Goal: Task Accomplishment & Management: Complete application form

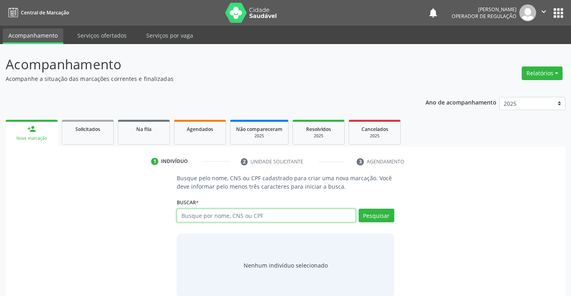
click at [229, 215] on input "text" at bounding box center [266, 216] width 179 height 14
type input "708405231855568"
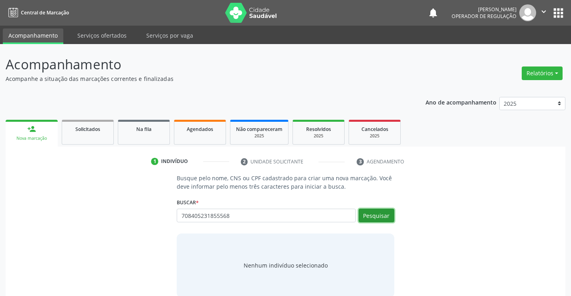
click at [371, 219] on button "Pesquisar" at bounding box center [377, 216] width 36 height 14
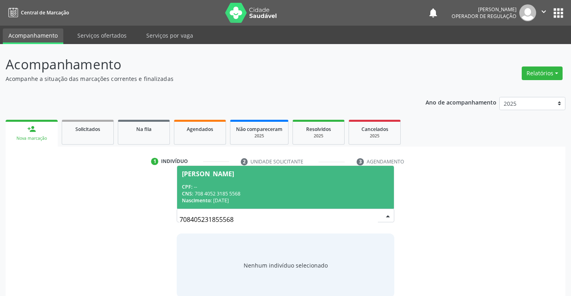
click at [198, 184] on div "CPF: --" at bounding box center [285, 187] width 207 height 7
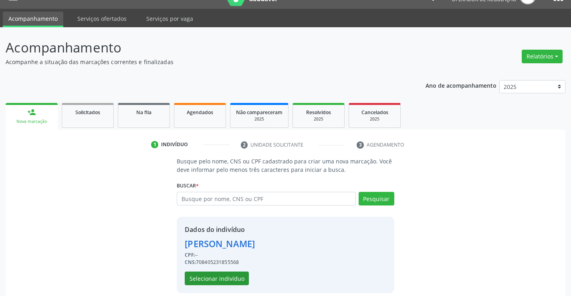
scroll to position [25, 0]
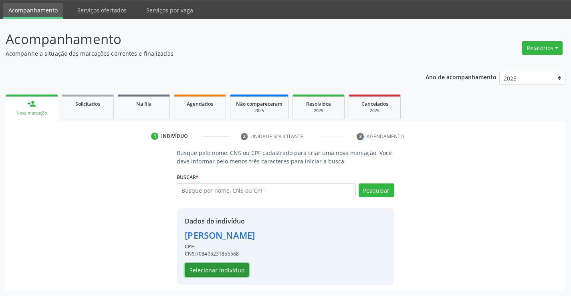
click at [220, 267] on button "Selecionar indivíduo" at bounding box center [217, 270] width 64 height 14
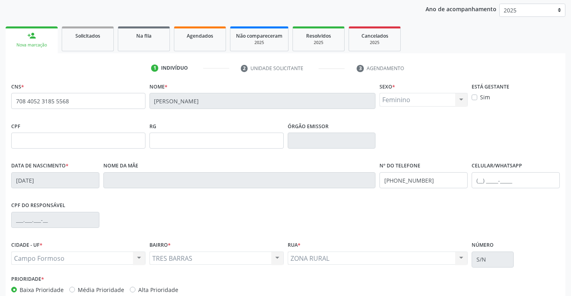
scroll to position [138, 0]
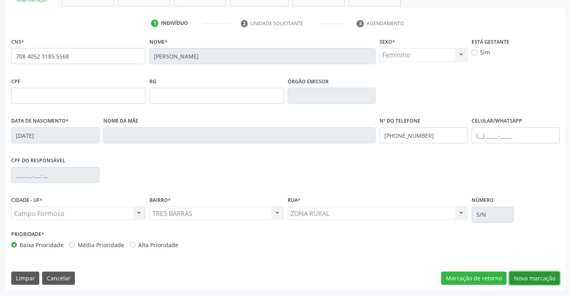
click at [526, 279] on button "Nova marcação" at bounding box center [535, 279] width 51 height 14
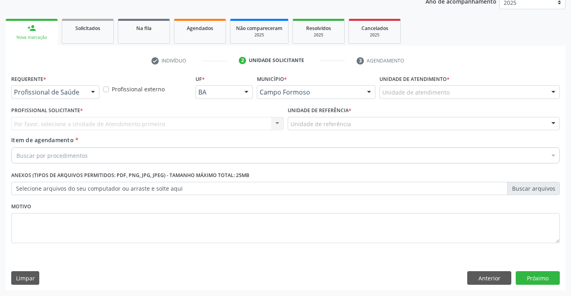
scroll to position [101, 0]
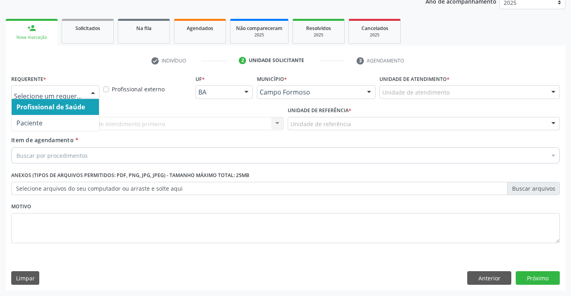
click at [93, 93] on div at bounding box center [93, 93] width 12 height 14
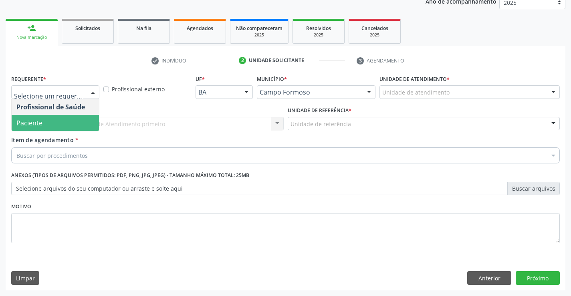
click at [79, 124] on span "Paciente" at bounding box center [55, 123] width 87 height 16
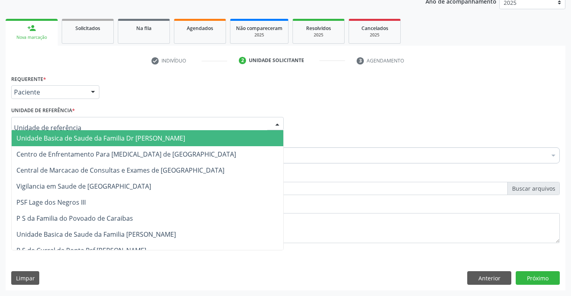
click at [104, 126] on div at bounding box center [147, 124] width 273 height 14
click at [100, 138] on span "Unidade Basica de Saude da Familia Dr [PERSON_NAME]" at bounding box center [100, 138] width 169 height 9
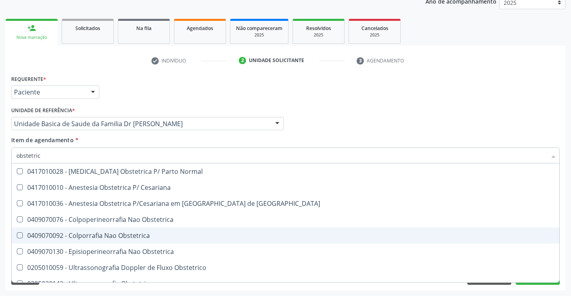
type input "obstetrica"
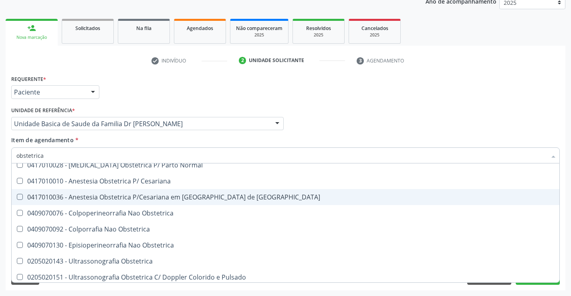
scroll to position [9, 0]
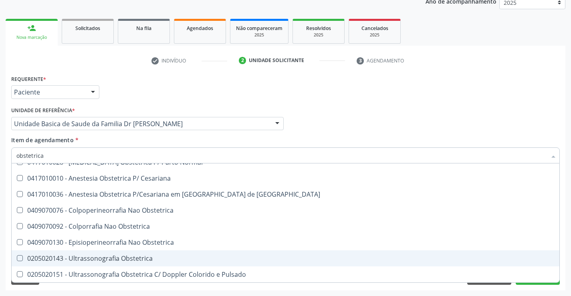
click at [115, 256] on div "0205020143 - Ultrassonografia Obstetrica" at bounding box center [285, 258] width 539 height 6
checkbox Obstetrica "true"
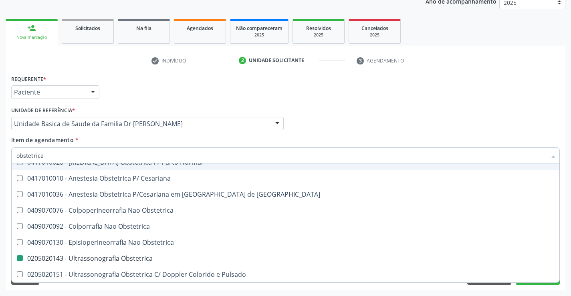
click at [294, 140] on div "Item de agendamento * obstetrica Desfazer seleção 0417010028 - [MEDICAL_DATA] O…" at bounding box center [285, 148] width 549 height 25
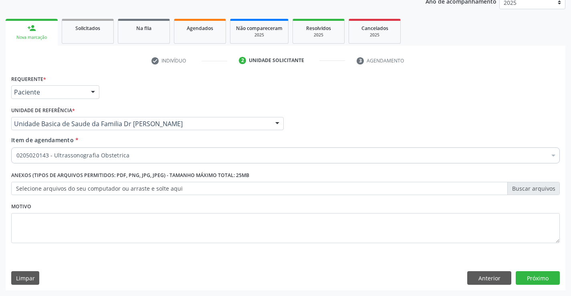
scroll to position [0, 0]
click at [525, 278] on button "Próximo" at bounding box center [538, 278] width 44 height 14
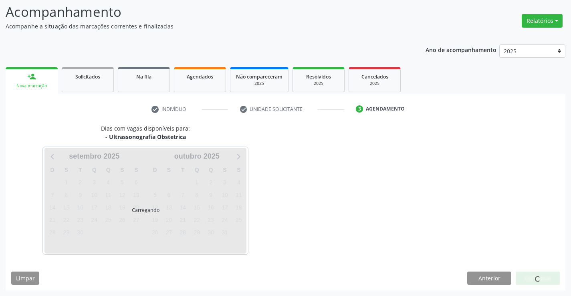
scroll to position [53, 0]
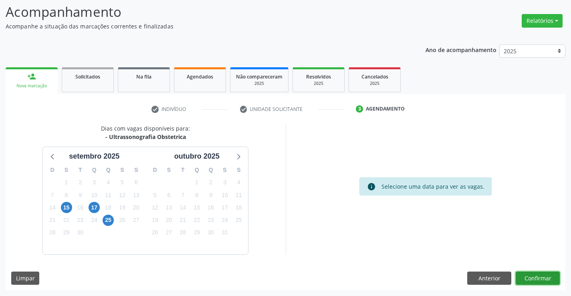
click at [543, 272] on button "Confirmar" at bounding box center [538, 279] width 44 height 14
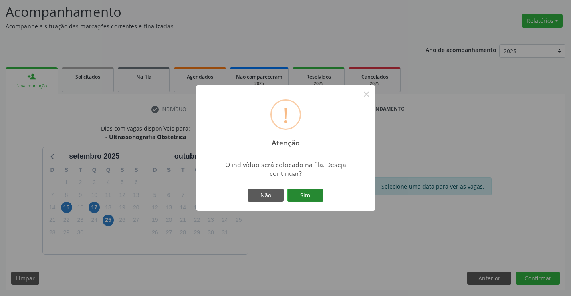
click at [314, 191] on button "Sim" at bounding box center [306, 196] width 36 height 14
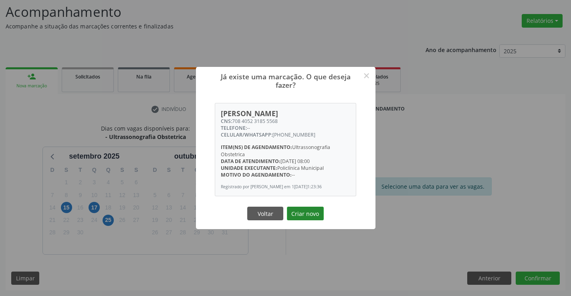
click at [302, 213] on button "Criar novo" at bounding box center [305, 214] width 37 height 14
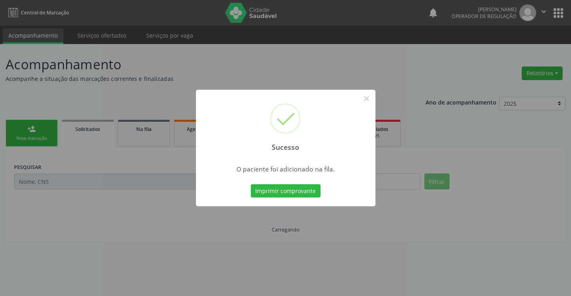
scroll to position [0, 0]
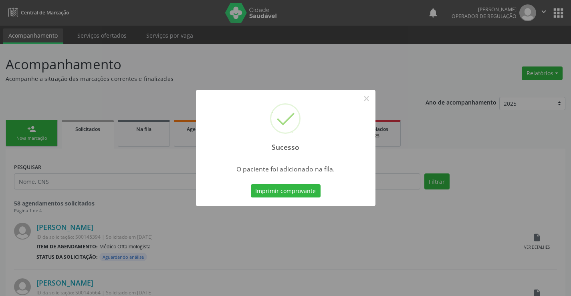
click at [251, 184] on button "Imprimir comprovante" at bounding box center [286, 191] width 70 height 14
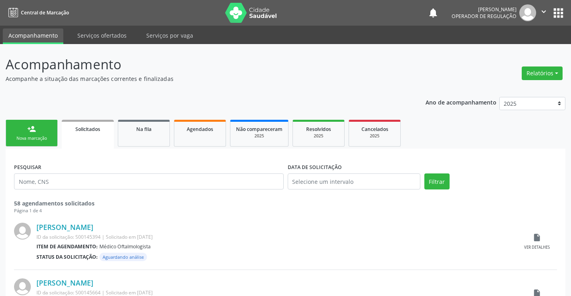
click at [37, 130] on link "person_add Nova marcação" at bounding box center [32, 133] width 52 height 27
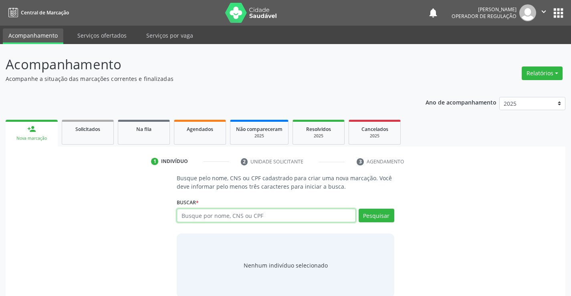
click at [274, 215] on input "text" at bounding box center [266, 216] width 179 height 14
type input "705005660575558"
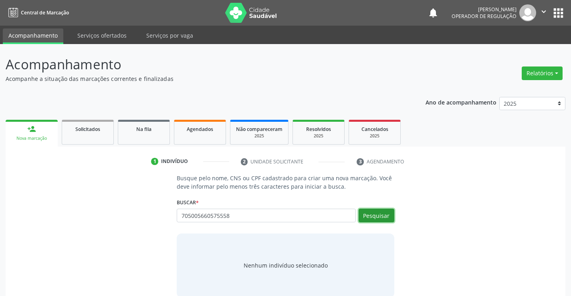
click at [383, 220] on button "Pesquisar" at bounding box center [377, 216] width 36 height 14
type input "705005660575558"
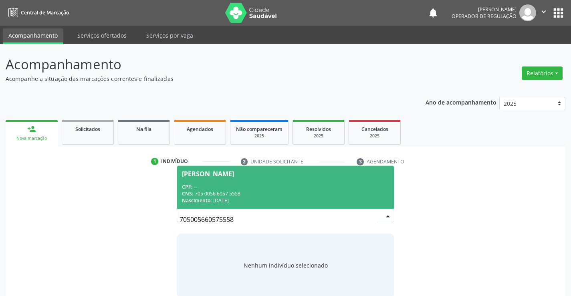
click at [237, 196] on div "CNS: 705 0056 6057 5558" at bounding box center [285, 193] width 207 height 7
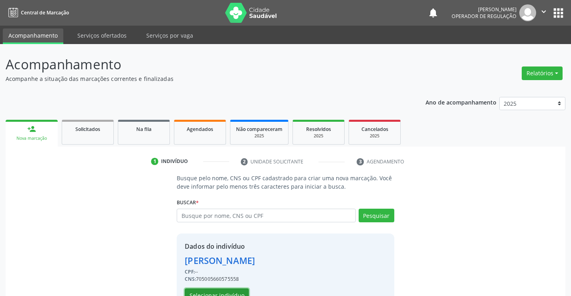
click at [207, 292] on button "Selecionar indivíduo" at bounding box center [217, 296] width 64 height 14
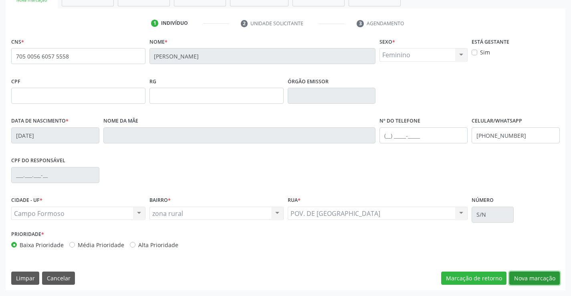
click at [539, 281] on button "Nova marcação" at bounding box center [535, 279] width 51 height 14
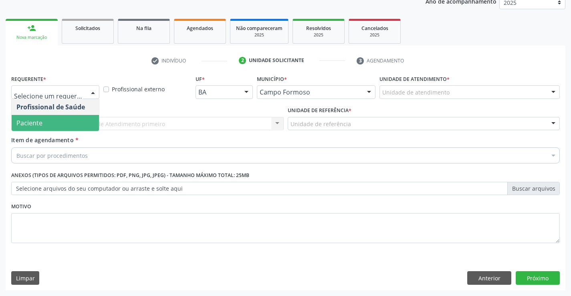
click at [38, 125] on span "Paciente" at bounding box center [29, 123] width 26 height 9
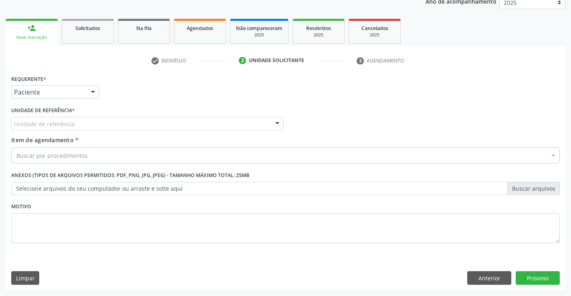
click at [117, 123] on div "Unidade de referência" at bounding box center [147, 124] width 273 height 14
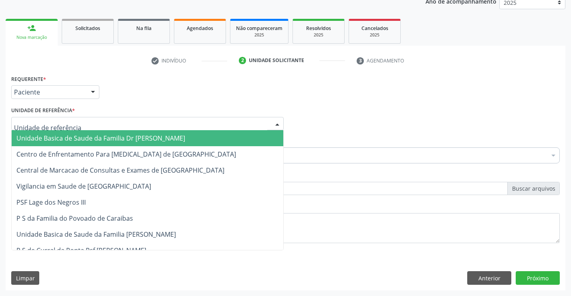
click at [91, 134] on span "Unidade Basica de Saude da Familia Dr [PERSON_NAME]" at bounding box center [100, 138] width 169 height 9
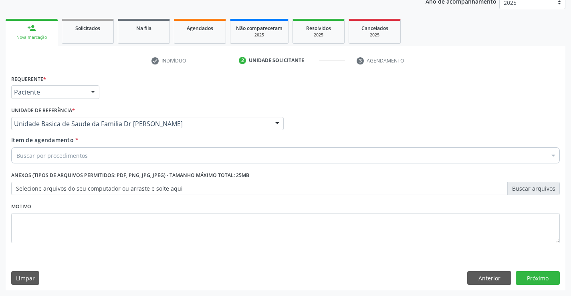
click at [100, 166] on div "Item de agendamento * Buscar por procedimentos Selecionar todos 0202040089 - 3X…" at bounding box center [285, 151] width 553 height 31
click at [96, 156] on div "Buscar por procedimentos" at bounding box center [285, 156] width 549 height 16
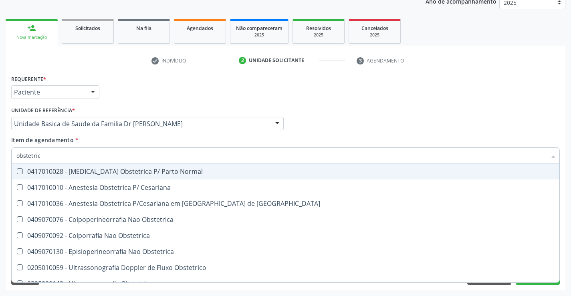
type input "obstetrica"
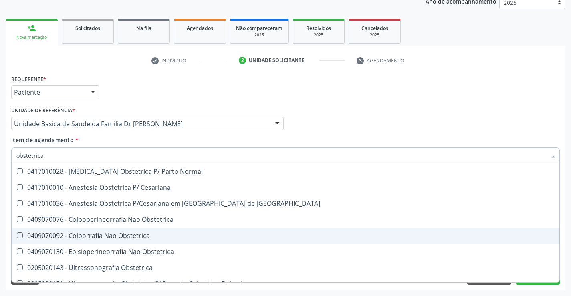
scroll to position [9, 0]
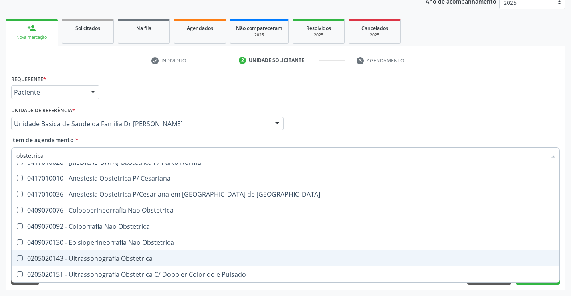
click at [108, 261] on div "0205020143 - Ultrassonografia Obstetrica" at bounding box center [285, 258] width 539 height 6
checkbox Obstetrica "true"
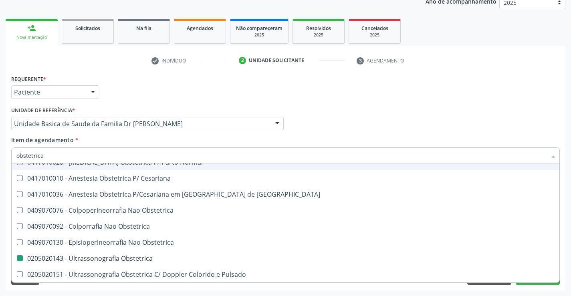
click at [308, 146] on div "Item de agendamento * obstetrica Desfazer seleção 0417010028 - [MEDICAL_DATA] O…" at bounding box center [285, 148] width 549 height 25
checkbox Cesariana "true"
checkbox Obstetrica "false"
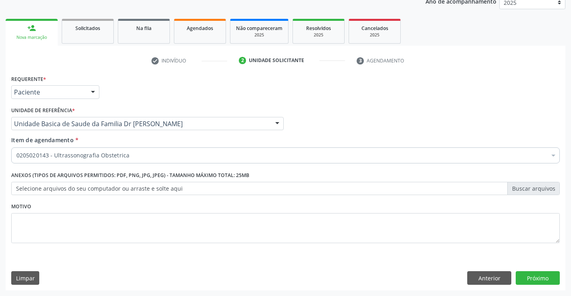
scroll to position [0, 0]
click at [533, 271] on button "Próximo" at bounding box center [538, 278] width 44 height 14
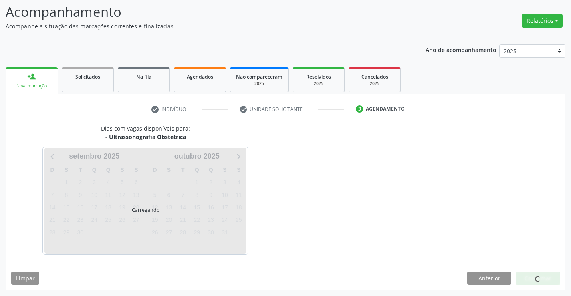
scroll to position [53, 0]
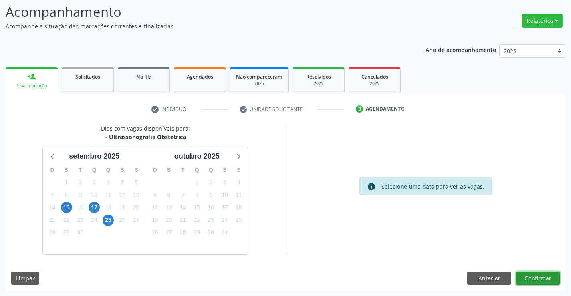
click at [520, 279] on button "Confirmar" at bounding box center [538, 279] width 44 height 14
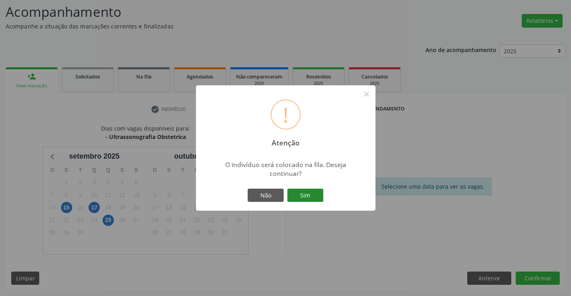
click at [308, 191] on button "Sim" at bounding box center [306, 196] width 36 height 14
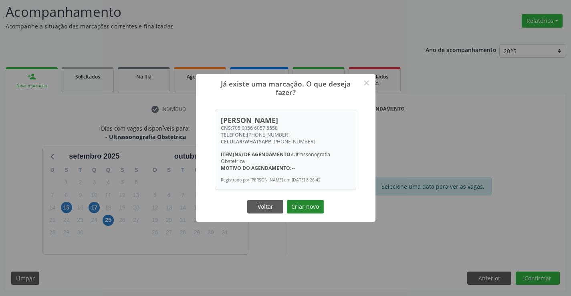
click at [300, 207] on button "Criar novo" at bounding box center [305, 207] width 37 height 14
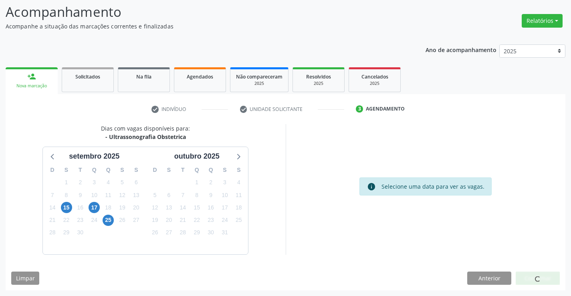
scroll to position [0, 0]
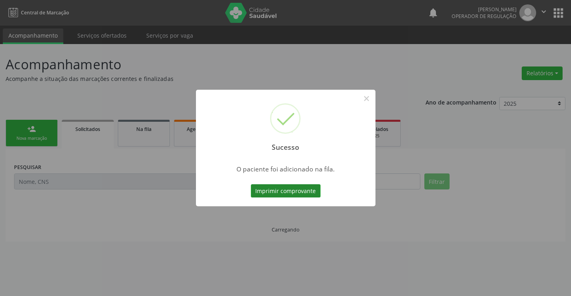
click at [310, 191] on button "Imprimir comprovante" at bounding box center [286, 191] width 70 height 14
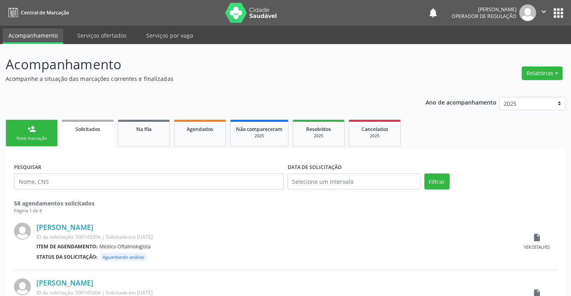
click at [31, 131] on div "person_add" at bounding box center [31, 129] width 9 height 9
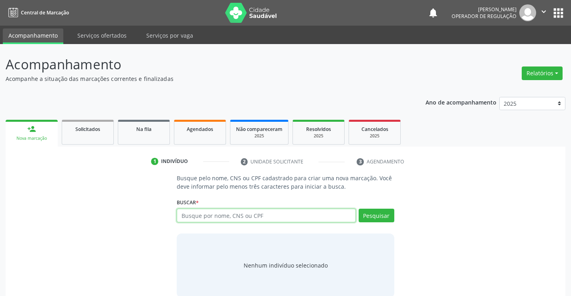
click at [217, 216] on input "text" at bounding box center [266, 216] width 179 height 14
type input "7"
type input "702902533436278"
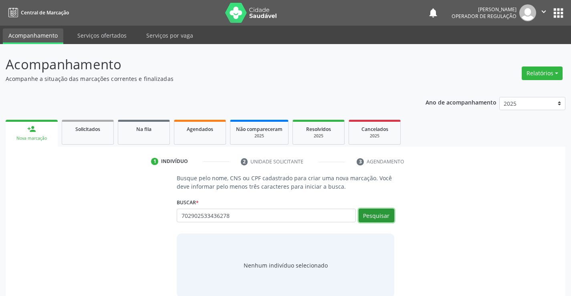
click at [382, 217] on button "Pesquisar" at bounding box center [377, 216] width 36 height 14
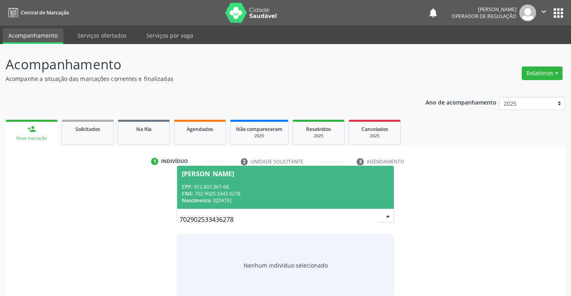
click at [204, 179] on span "[PERSON_NAME] CPF: 912.607.367-68 CNS: 702 9025 3343 6278 Nascimento: 0[DATE]" at bounding box center [285, 187] width 217 height 43
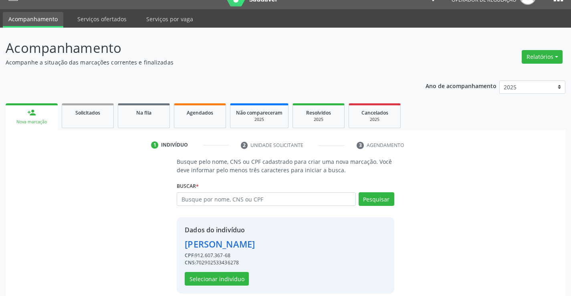
scroll to position [25, 0]
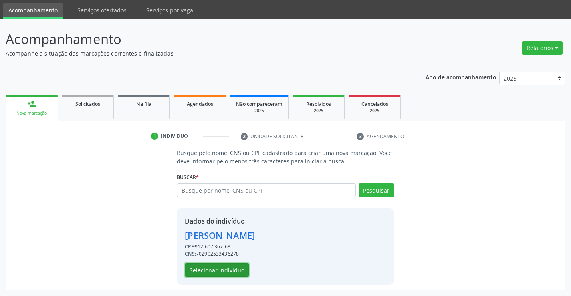
click at [220, 270] on button "Selecionar indivíduo" at bounding box center [217, 270] width 64 height 14
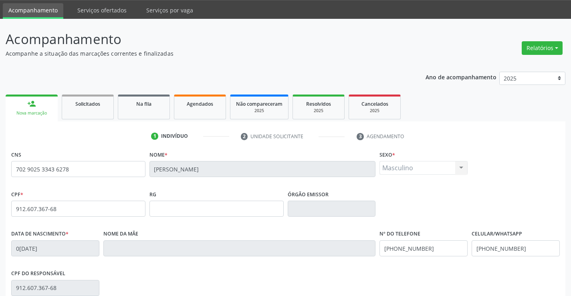
scroll to position [138, 0]
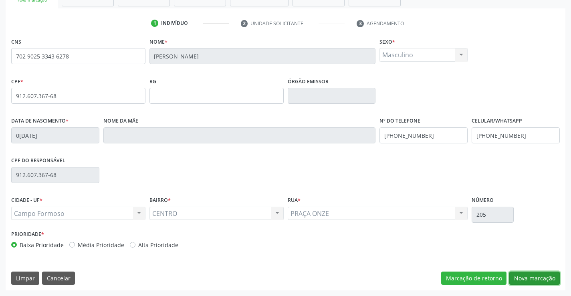
click at [528, 277] on button "Nova marcação" at bounding box center [535, 279] width 51 height 14
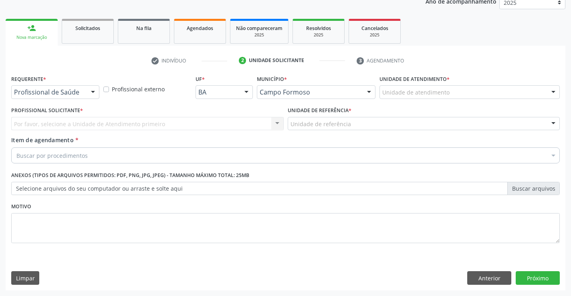
scroll to position [101, 0]
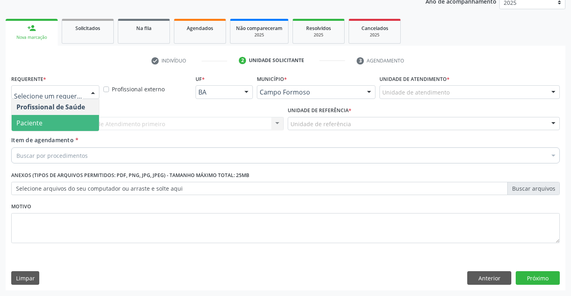
click at [53, 130] on span "Paciente" at bounding box center [55, 123] width 87 height 16
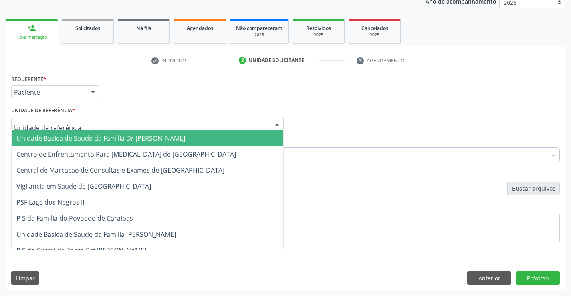
click at [154, 123] on div at bounding box center [147, 124] width 273 height 14
click at [88, 142] on span "Unidade Basica de Saude da Familia Dr [PERSON_NAME]" at bounding box center [100, 138] width 169 height 9
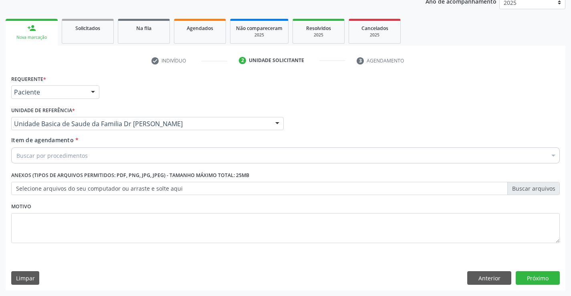
click at [92, 154] on div "Buscar por procedimentos" at bounding box center [285, 156] width 549 height 16
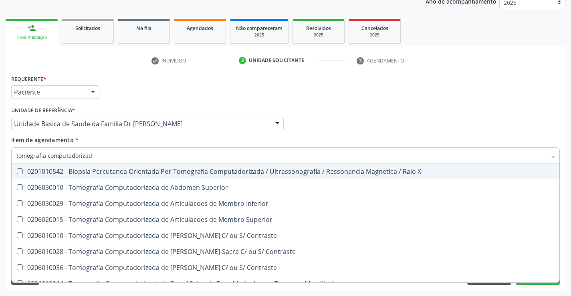
type input "tomografia computadorizada"
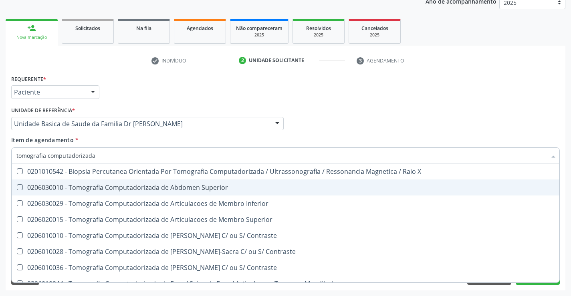
click at [148, 189] on div "0206030010 - Tomografia Computadorizada de Abdomen Superior" at bounding box center [285, 187] width 539 height 6
checkbox Superior "true"
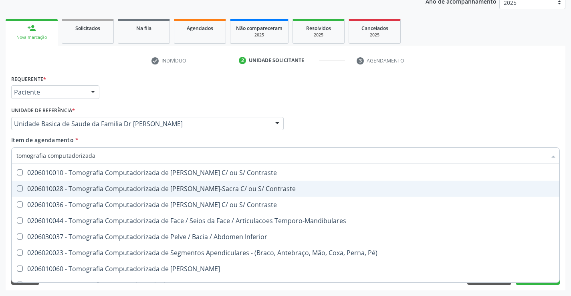
scroll to position [105, 0]
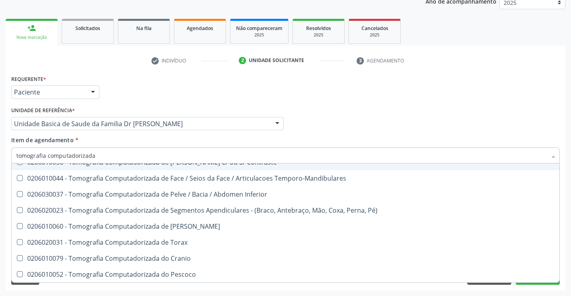
click at [478, 130] on div "Profissional Solicitante Por favor, selecione a Unidade de Atendimento primeiro…" at bounding box center [285, 120] width 553 height 31
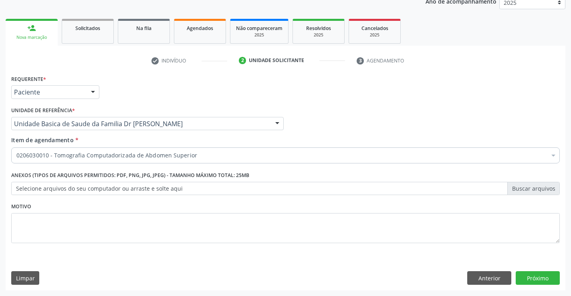
scroll to position [0, 0]
click at [537, 276] on button "Próximo" at bounding box center [538, 278] width 44 height 14
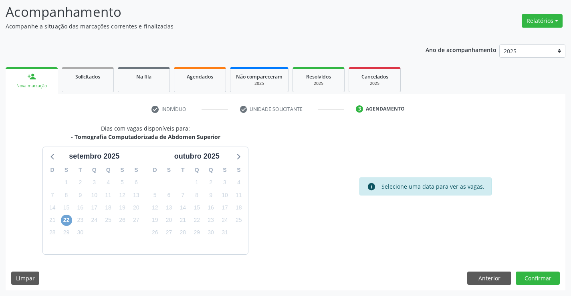
click at [67, 221] on span "22" at bounding box center [66, 220] width 11 height 11
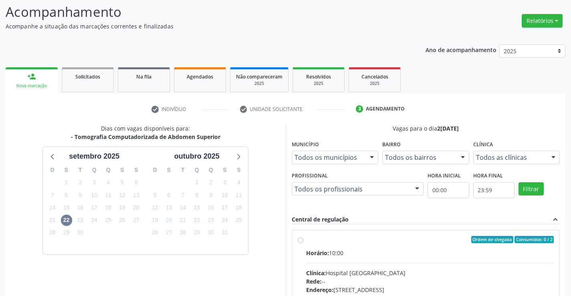
click at [407, 269] on div "Clínica: Hospital [GEOGRAPHIC_DATA]" at bounding box center [430, 273] width 248 height 8
click at [304, 243] on input "Ordem de chegada Consumidos: 0 / 2 Horário: 10:00 Clínica: Hospital [GEOGRAPHIC…" at bounding box center [301, 239] width 6 height 7
radio input "true"
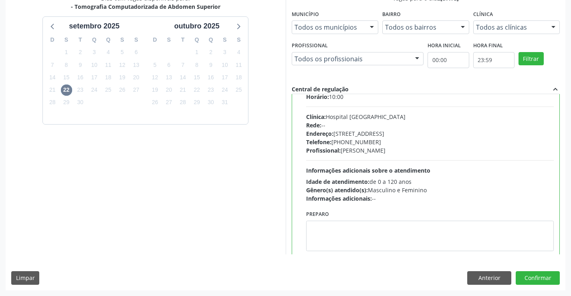
scroll to position [40, 0]
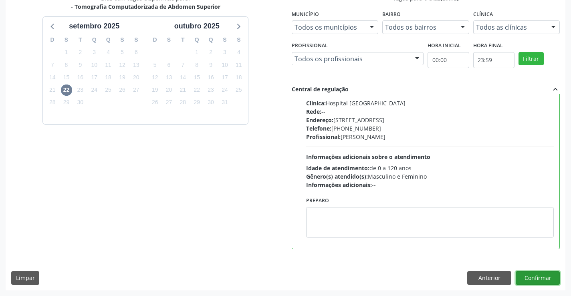
click at [526, 273] on button "Confirmar" at bounding box center [538, 278] width 44 height 14
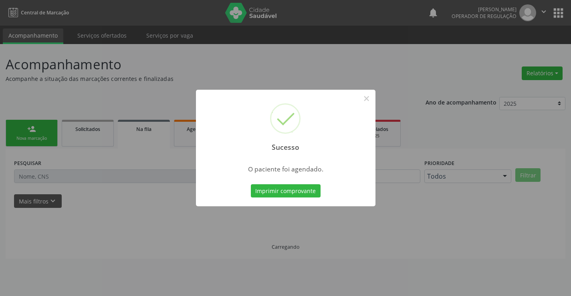
scroll to position [0, 0]
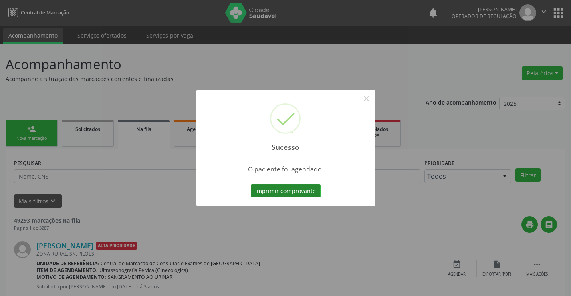
click at [284, 189] on button "Imprimir comprovante" at bounding box center [286, 191] width 70 height 14
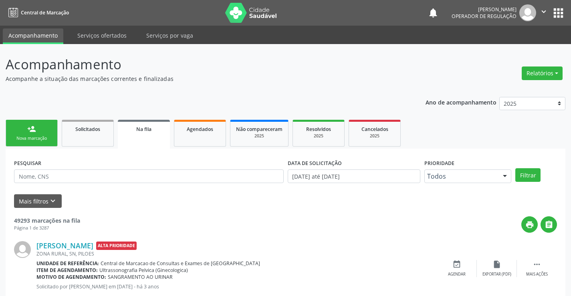
click at [34, 124] on link "person_add Nova marcação" at bounding box center [32, 133] width 52 height 27
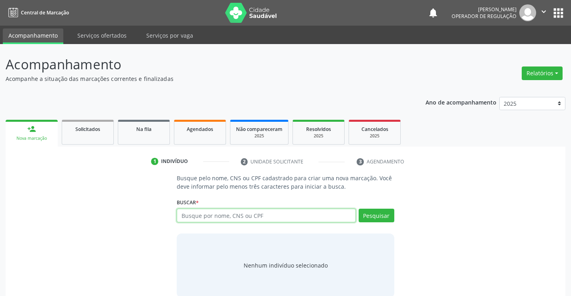
click at [224, 216] on input "text" at bounding box center [266, 216] width 179 height 14
click at [204, 219] on input "text" at bounding box center [266, 216] width 179 height 14
type input "702902533736278"
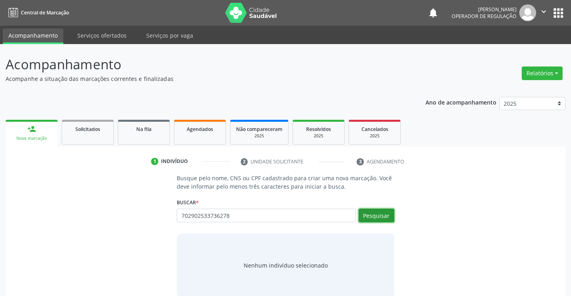
click at [379, 219] on button "Pesquisar" at bounding box center [377, 216] width 36 height 14
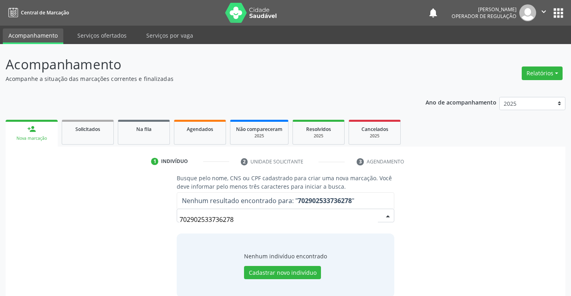
click at [240, 217] on input "702902533736278" at bounding box center [279, 220] width 198 height 16
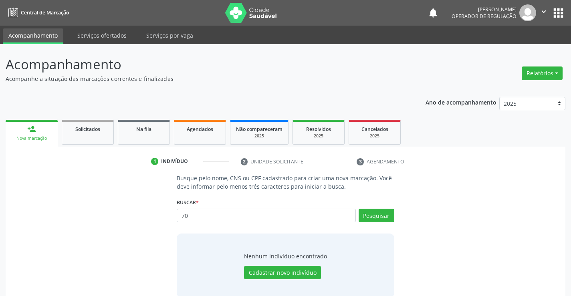
type input "7"
type input "702902533436278"
click at [391, 218] on button "Pesquisar" at bounding box center [377, 216] width 36 height 14
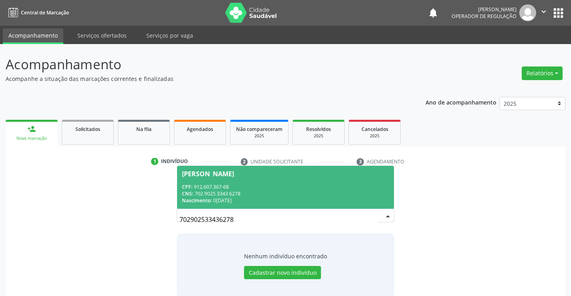
click at [240, 185] on div "CPF: 912.607.367-68" at bounding box center [285, 187] width 207 height 7
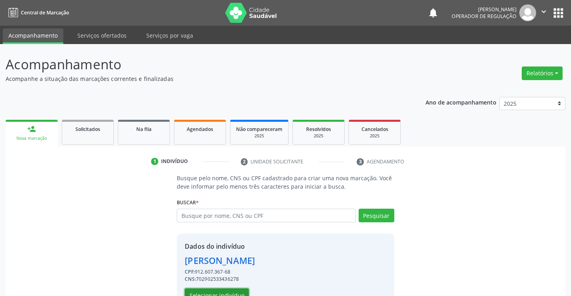
click at [226, 290] on button "Selecionar indivíduo" at bounding box center [217, 296] width 64 height 14
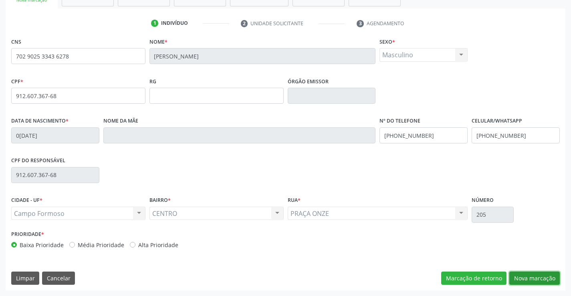
click at [535, 278] on button "Nova marcação" at bounding box center [535, 279] width 51 height 14
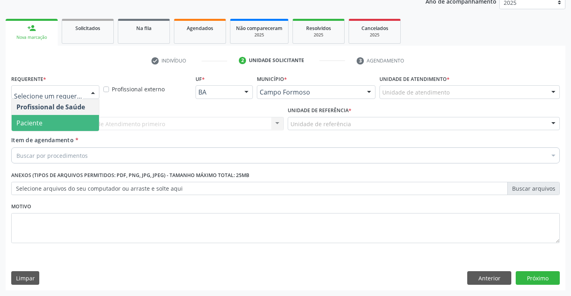
click at [45, 133] on div "Profissional Solicitante * Por favor, selecione a Unidade de Atendimento primei…" at bounding box center [147, 120] width 277 height 31
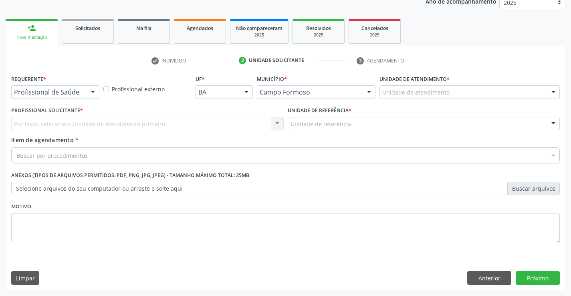
click at [107, 128] on div "Por favor, selecione a Unidade de Atendimento primeiro Nenhum resultado encontr…" at bounding box center [147, 124] width 273 height 14
click at [70, 142] on span "Item de agendamento" at bounding box center [42, 140] width 63 height 8
click at [16, 148] on input "Item de agendamento *" at bounding box center [16, 156] width 0 height 16
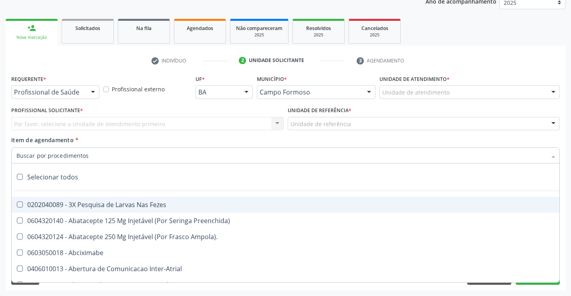
click at [74, 124] on div "Por favor, selecione a Unidade de Atendimento primeiro Nenhum resultado encontr…" at bounding box center [147, 124] width 273 height 14
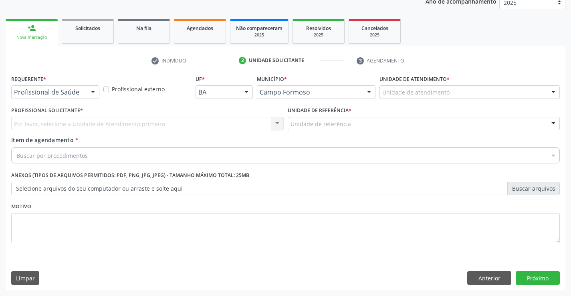
click at [159, 118] on div "Por favor, selecione a Unidade de Atendimento primeiro Nenhum resultado encontr…" at bounding box center [147, 124] width 273 height 14
click at [144, 127] on div "Por favor, selecione a Unidade de Atendimento primeiro Nenhum resultado encontr…" at bounding box center [147, 124] width 273 height 14
click at [66, 126] on div "Por favor, selecione a Unidade de Atendimento primeiro Nenhum resultado encontr…" at bounding box center [147, 124] width 273 height 14
click at [87, 90] on div at bounding box center [93, 93] width 12 height 14
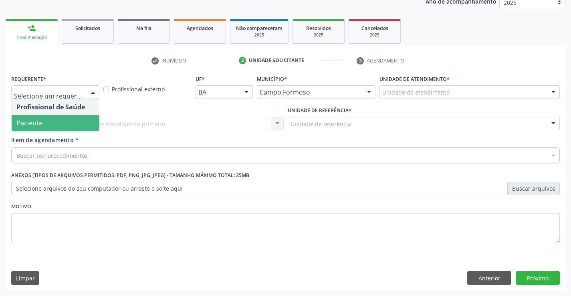
click at [32, 120] on span "Paciente" at bounding box center [29, 123] width 26 height 9
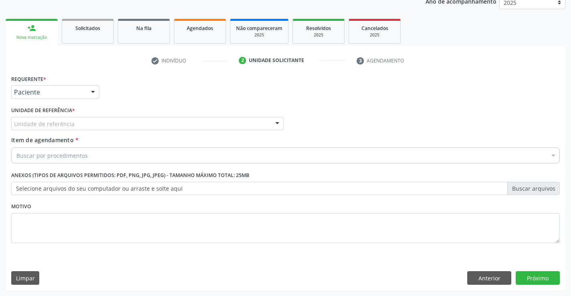
click at [163, 120] on div "Unidade de referência" at bounding box center [147, 124] width 273 height 14
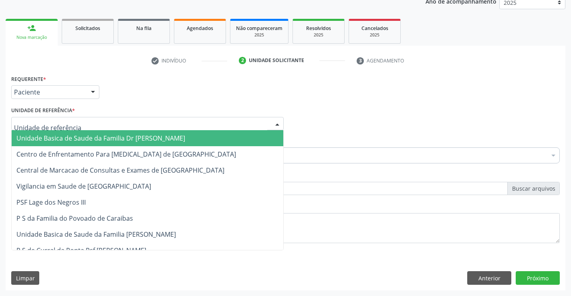
click at [95, 143] on span "Unidade Basica de Saude da Familia Dr [PERSON_NAME]" at bounding box center [100, 138] width 169 height 9
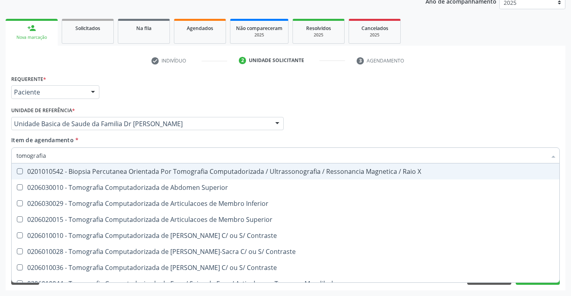
type input "tomografia c"
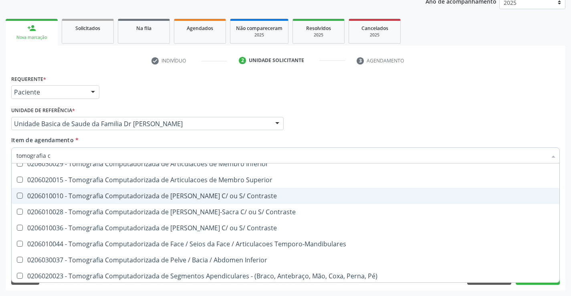
scroll to position [40, 0]
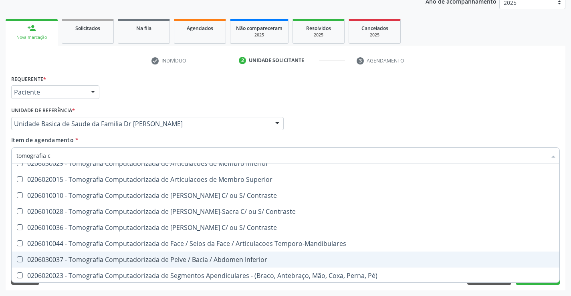
click at [186, 258] on div "0206030037 - Tomografia Computadorizada de Pelve / Bacia / Abdomen Inferior" at bounding box center [285, 260] width 539 height 6
checkbox Inferior "true"
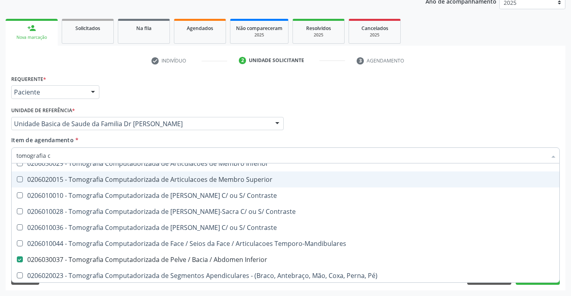
click at [363, 121] on div "Profissional Solicitante Por favor, selecione a Unidade de Atendimento primeiro…" at bounding box center [285, 120] width 553 height 31
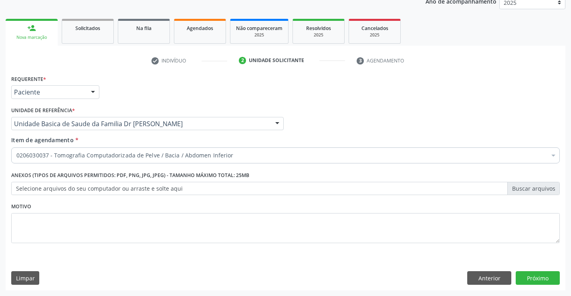
scroll to position [0, 0]
click at [535, 276] on button "Próximo" at bounding box center [538, 278] width 44 height 14
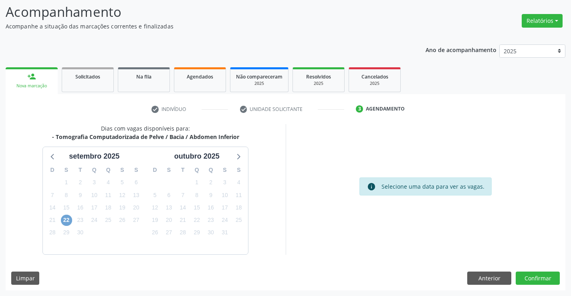
click at [65, 217] on span "22" at bounding box center [66, 220] width 11 height 11
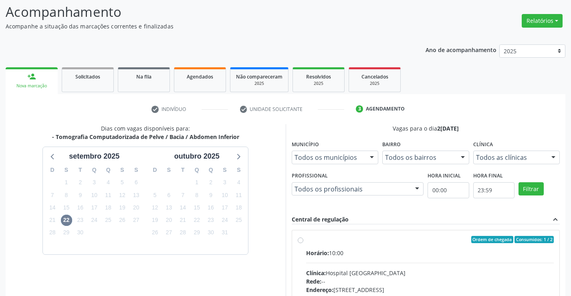
click at [410, 245] on label "Ordem de chegada Consumidos: 1 / 2 Horário: 10:00 Clínica: Hospital [GEOGRAPHIC…" at bounding box center [430, 297] width 248 height 123
click at [304, 243] on input "Ordem de chegada Consumidos: 1 / 2 Horário: 10:00 Clínica: Hospital [GEOGRAPHIC…" at bounding box center [301, 239] width 6 height 7
radio input "true"
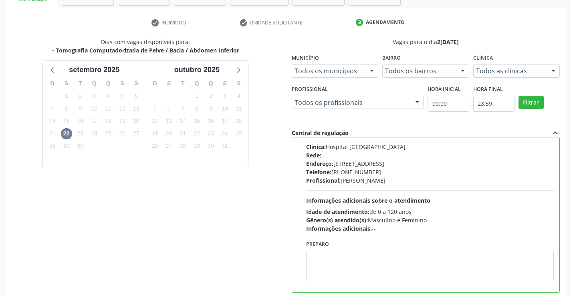
scroll to position [183, 0]
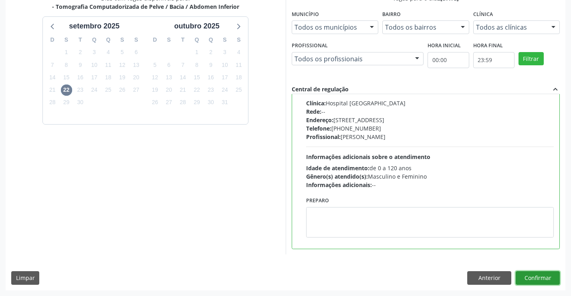
click at [541, 279] on button "Confirmar" at bounding box center [538, 278] width 44 height 14
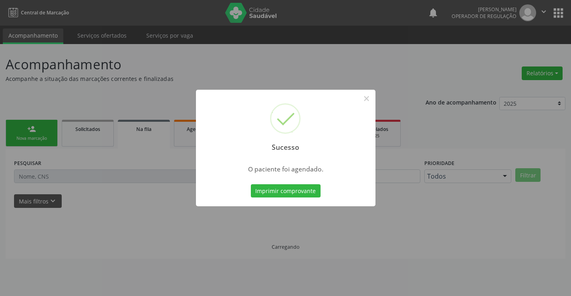
scroll to position [0, 0]
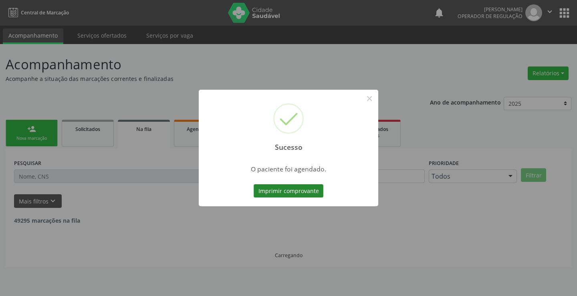
click at [311, 188] on button "Imprimir comprovante" at bounding box center [289, 191] width 70 height 14
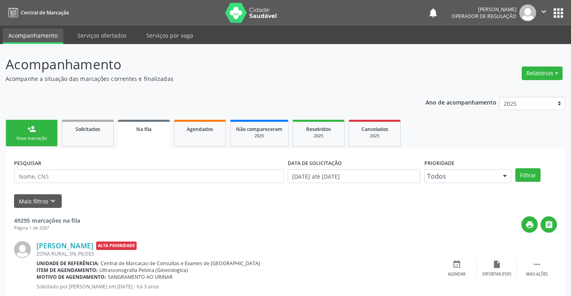
click at [542, 12] on icon "" at bounding box center [544, 11] width 9 height 9
click at [511, 45] on link "Sair" at bounding box center [523, 48] width 55 height 11
